Goal: Information Seeking & Learning: Find specific fact

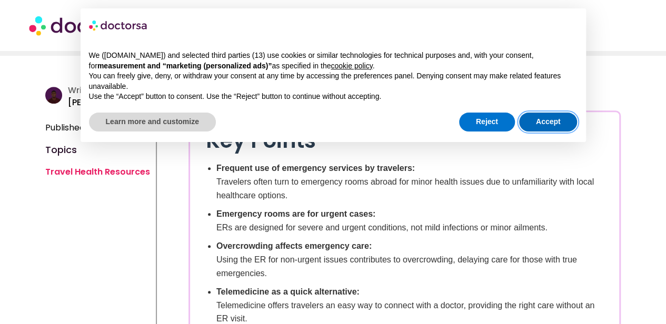
click at [560, 125] on button "Accept" at bounding box center [548, 122] width 58 height 19
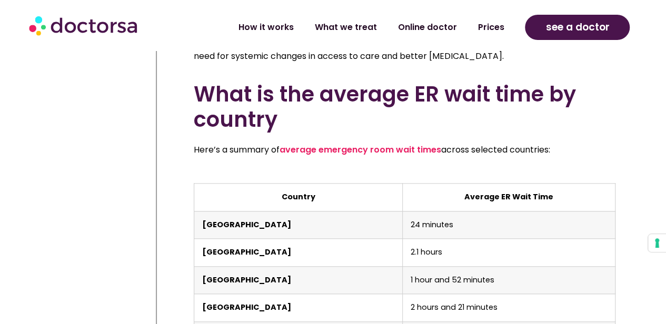
scroll to position [2422, 0]
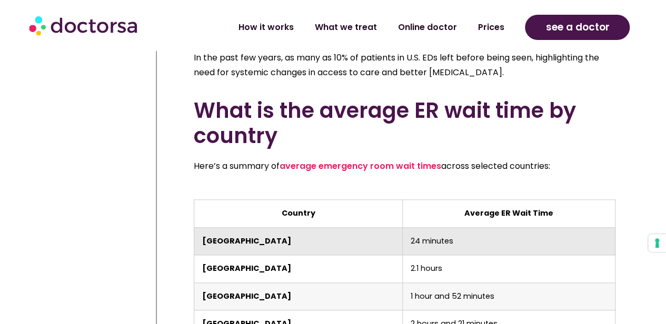
click at [459, 227] on td "24 minutes" at bounding box center [509, 241] width 213 height 28
click at [411, 227] on td "24 minutes" at bounding box center [509, 241] width 213 height 28
click at [453, 227] on td "24 minutes" at bounding box center [509, 241] width 213 height 28
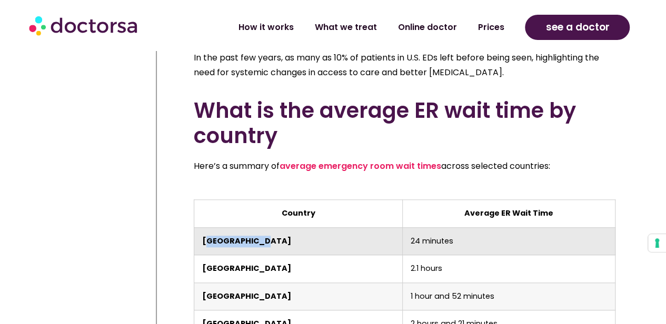
drag, startPoint x: 260, startPoint y: 151, endPoint x: 205, endPoint y: 155, distance: 54.9
click at [205, 227] on td "[GEOGRAPHIC_DATA]" at bounding box center [298, 241] width 209 height 28
click at [205, 236] on strong "[GEOGRAPHIC_DATA]" at bounding box center [246, 241] width 89 height 11
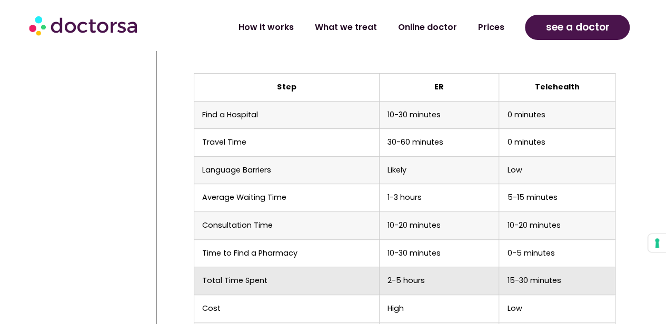
scroll to position [4371, 0]
